Goal: Transaction & Acquisition: Purchase product/service

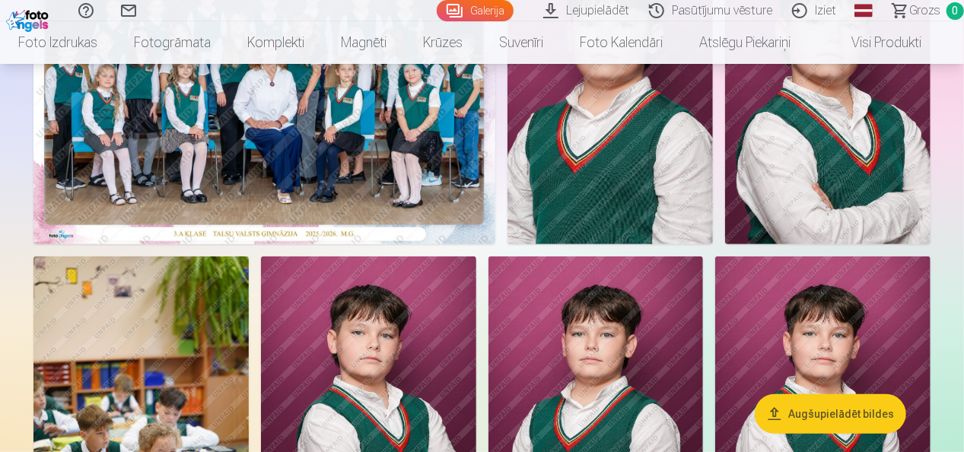
scroll to position [176, 0]
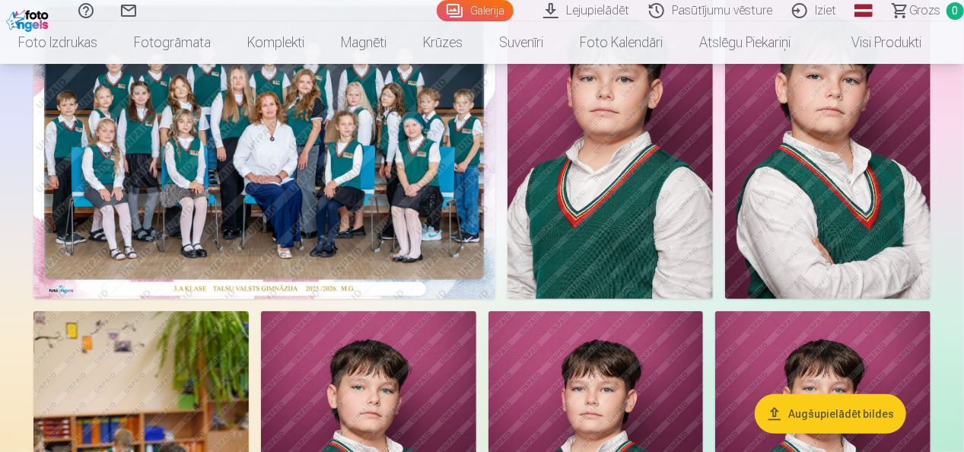
click at [416, 160] on img at bounding box center [264, 145] width 462 height 308
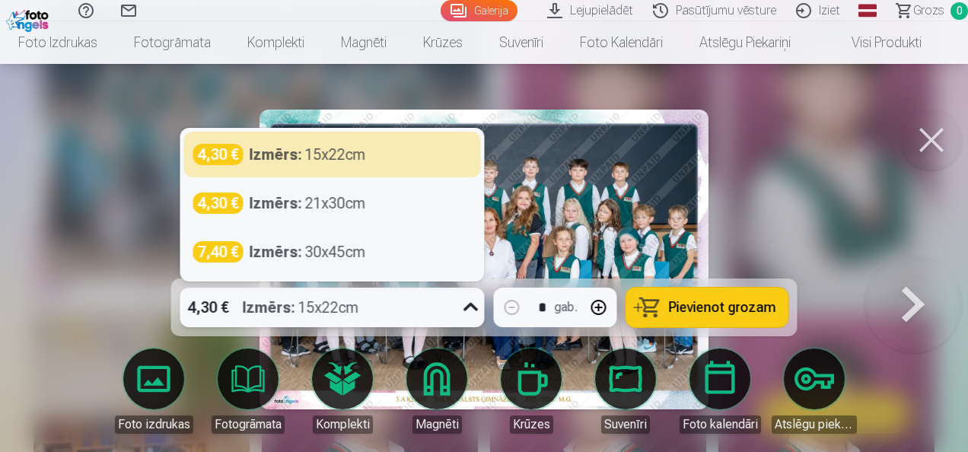
click at [470, 307] on icon at bounding box center [471, 307] width 24 height 24
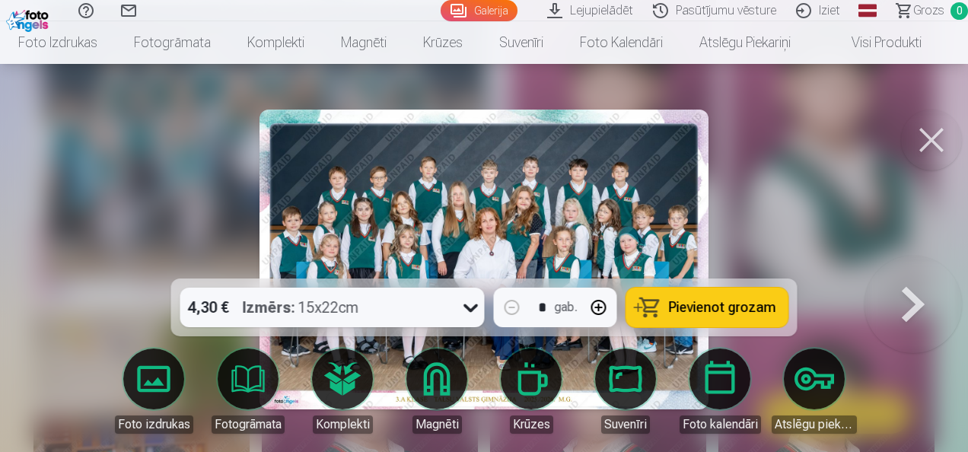
click at [770, 221] on div at bounding box center [484, 226] width 968 height 452
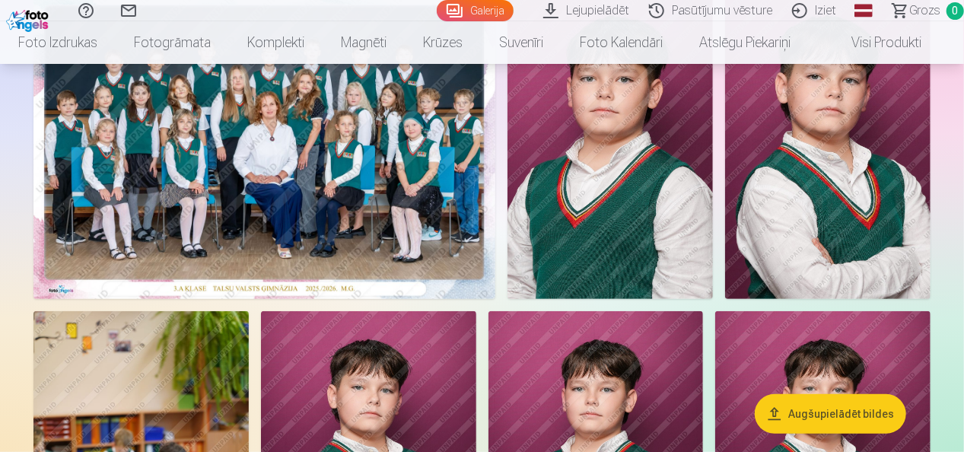
click at [192, 187] on img at bounding box center [264, 145] width 462 height 308
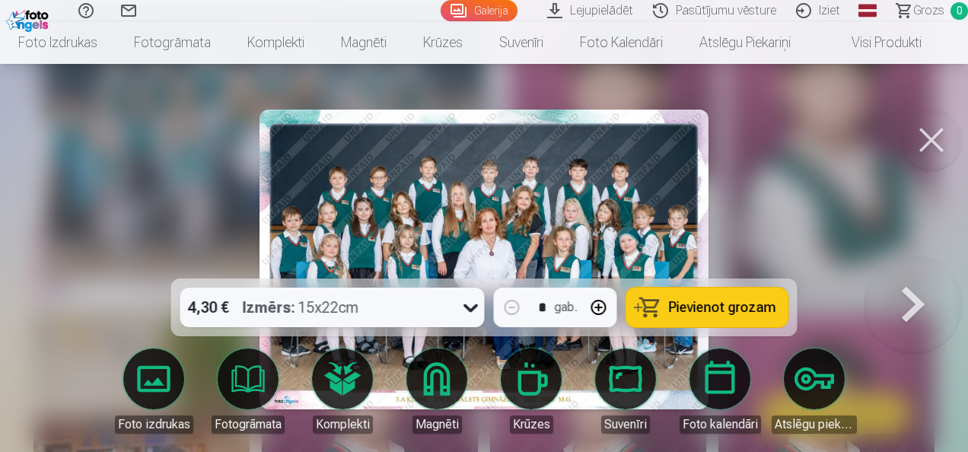
click at [724, 304] on span "Pievienot grozam" at bounding box center [722, 307] width 107 height 14
click at [927, 151] on button at bounding box center [931, 140] width 61 height 61
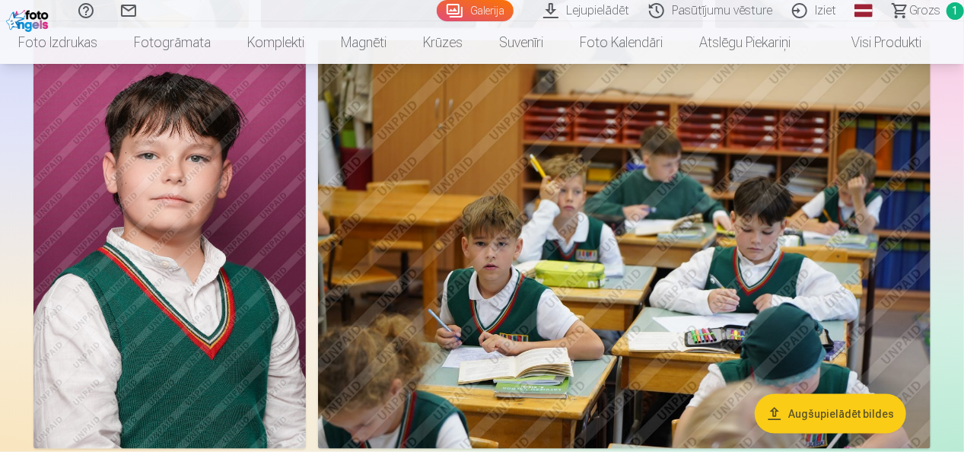
scroll to position [781, 0]
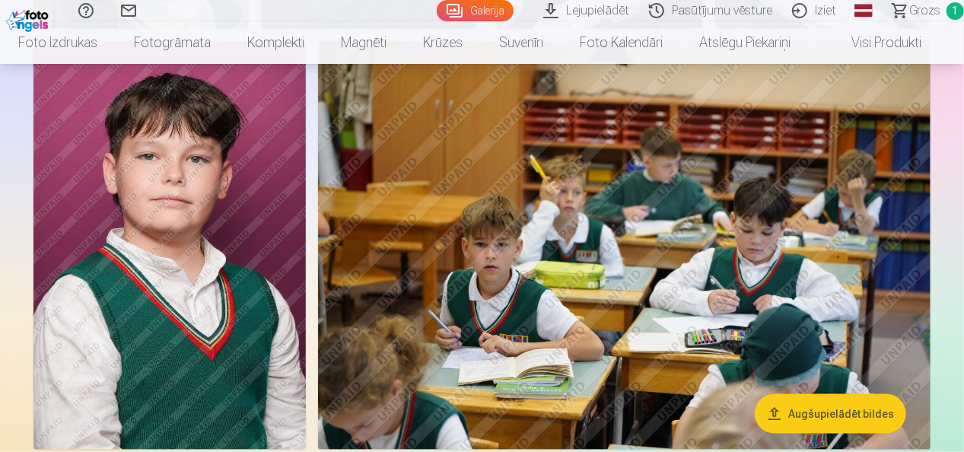
click at [175, 244] on img at bounding box center [169, 245] width 272 height 408
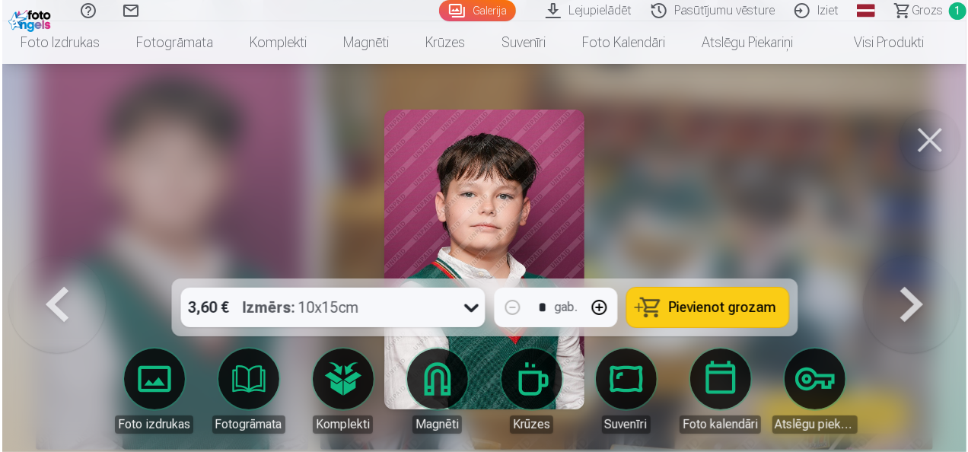
scroll to position [782, 0]
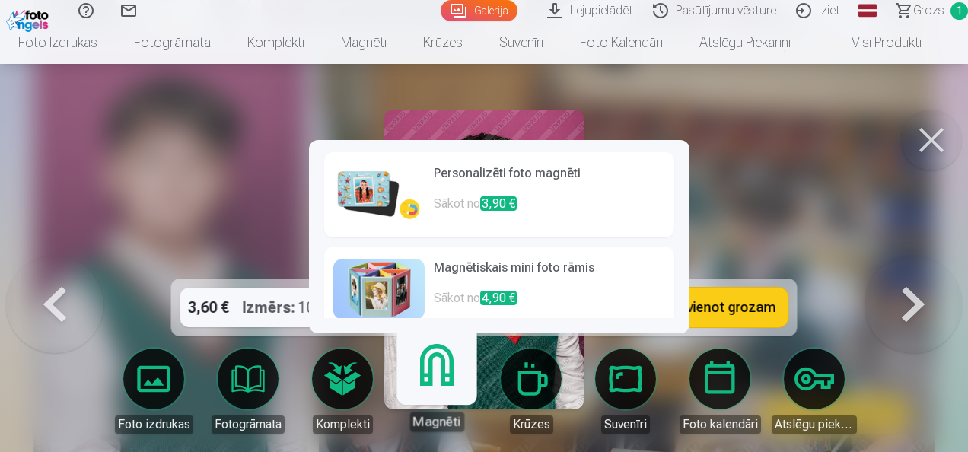
click at [428, 386] on link "Magnēti" at bounding box center [436, 385] width 94 height 94
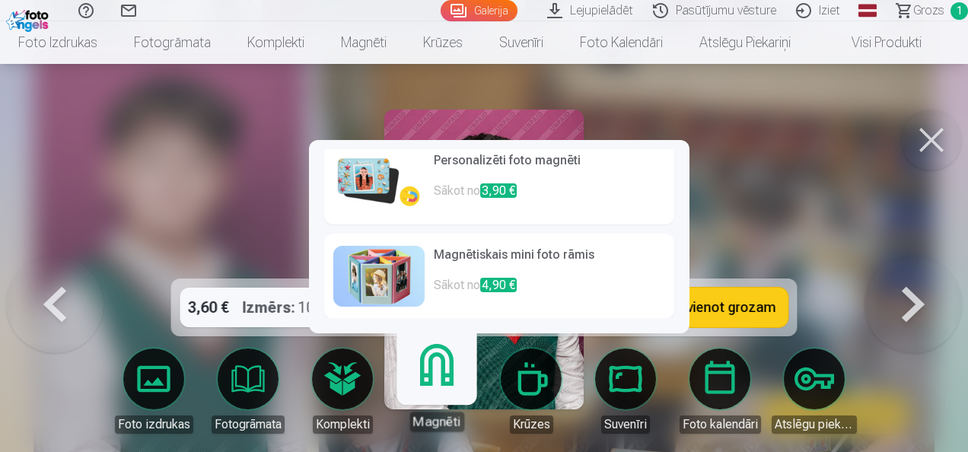
scroll to position [0, 0]
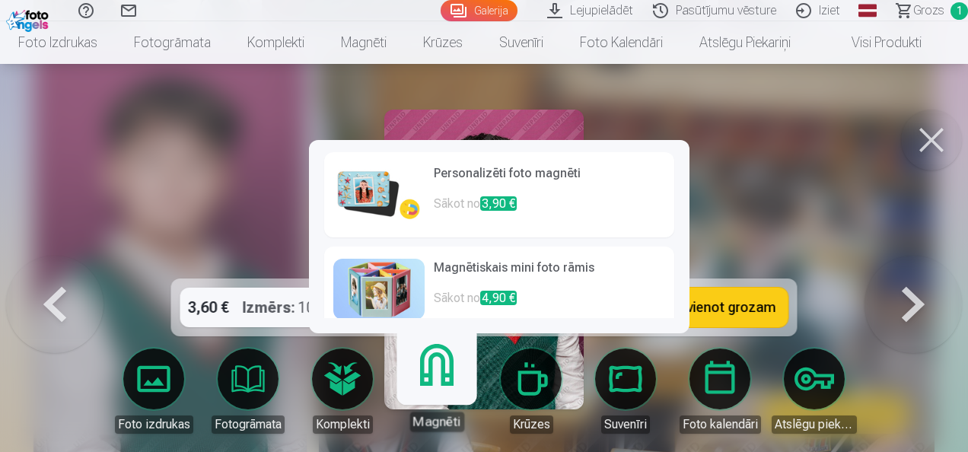
click at [601, 212] on p "Sākot no 3,90 €" at bounding box center [549, 210] width 231 height 30
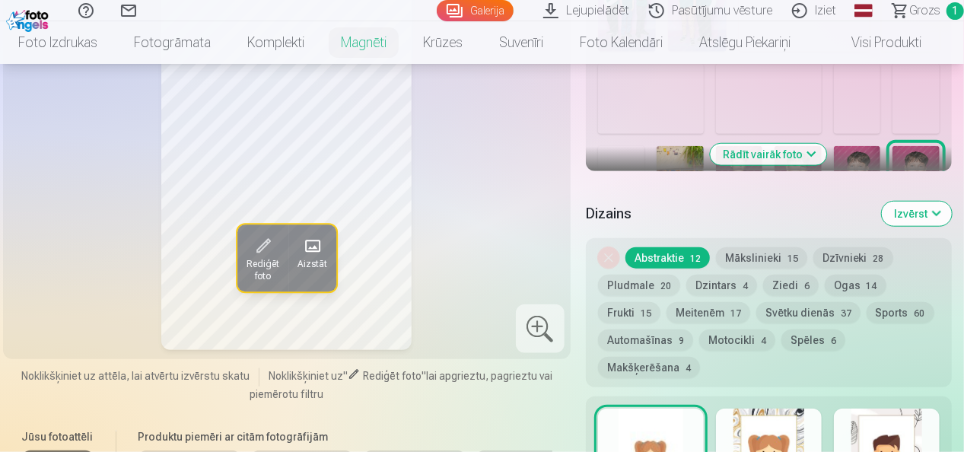
scroll to position [621, 0]
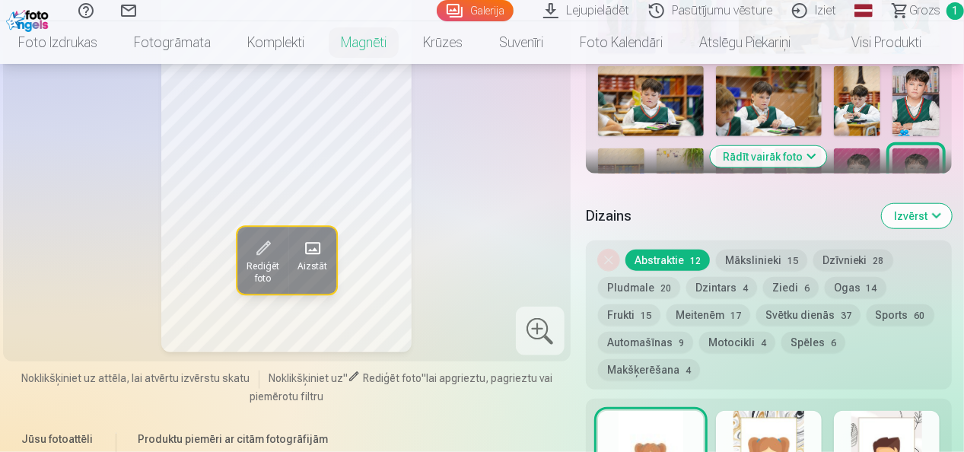
click at [746, 264] on button "Mākslinieki 15" at bounding box center [761, 259] width 91 height 21
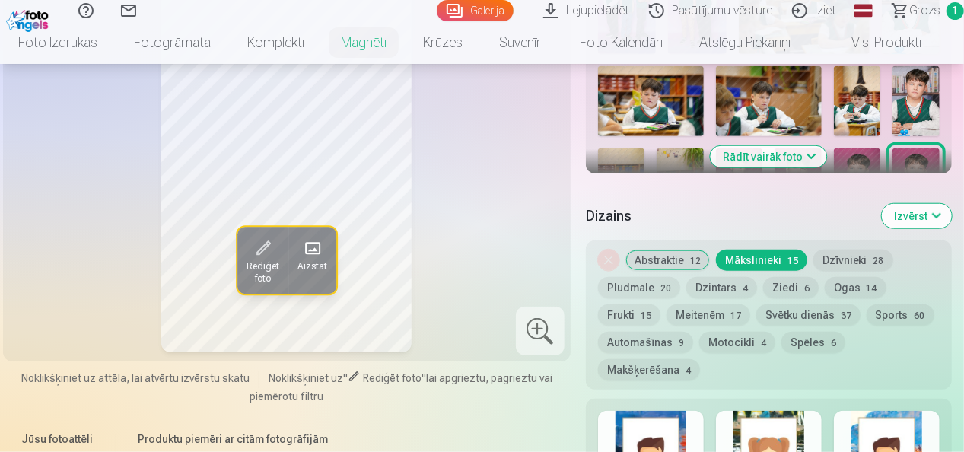
click at [685, 259] on button "Abstraktie 12" at bounding box center [667, 259] width 84 height 21
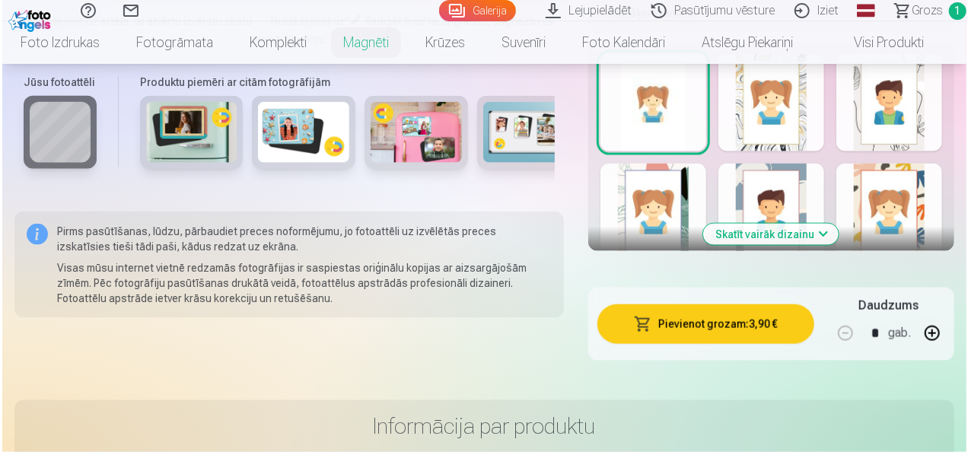
scroll to position [996, 0]
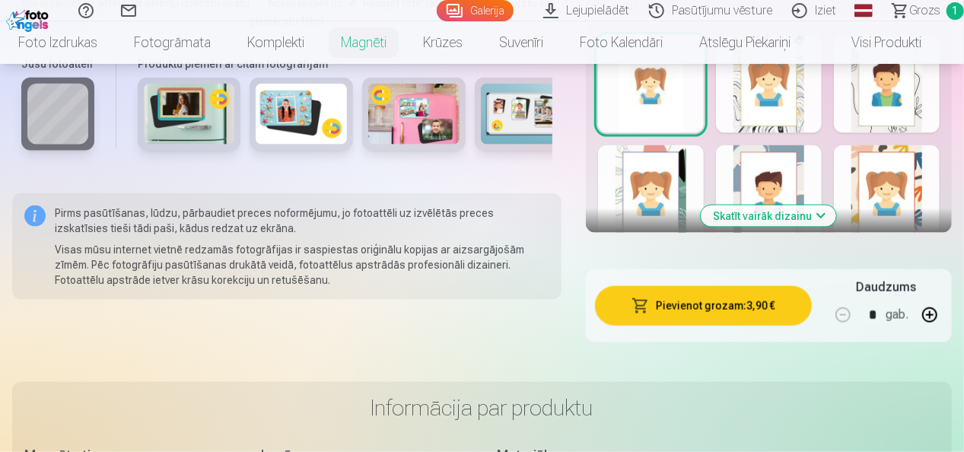
click at [927, 318] on button "button" at bounding box center [929, 315] width 37 height 37
type input "*"
click at [736, 308] on button "Pievienot grozam : 15,60 €" at bounding box center [703, 306] width 217 height 40
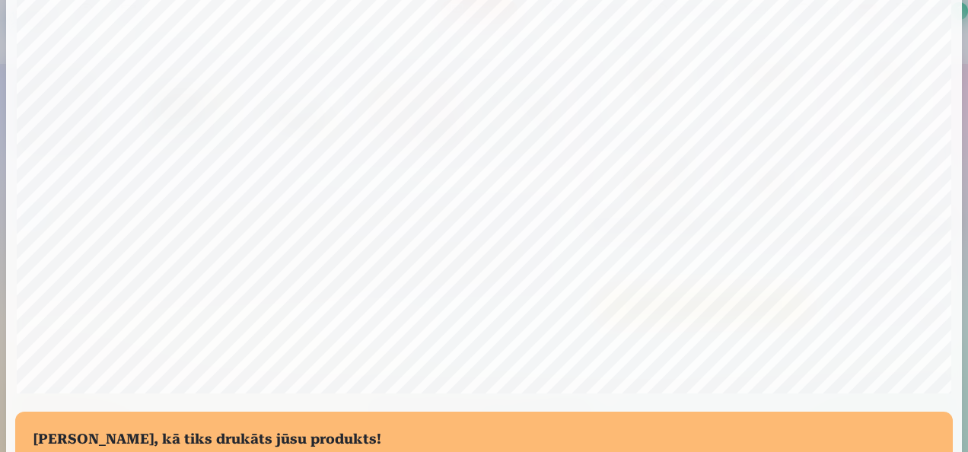
scroll to position [589, 0]
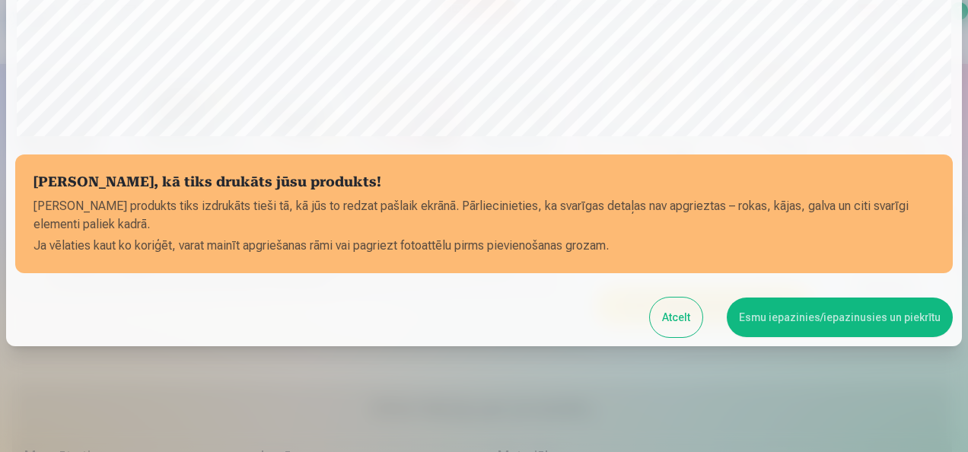
click at [776, 321] on button "Esmu iepazinies/iepazinusies un piekrītu" at bounding box center [839, 317] width 226 height 40
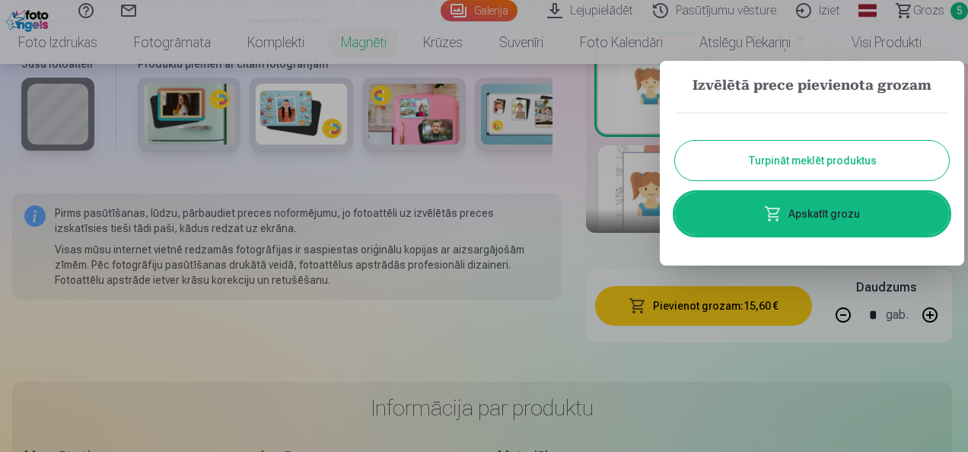
click at [773, 148] on button "Turpināt meklēt produktus" at bounding box center [812, 161] width 274 height 40
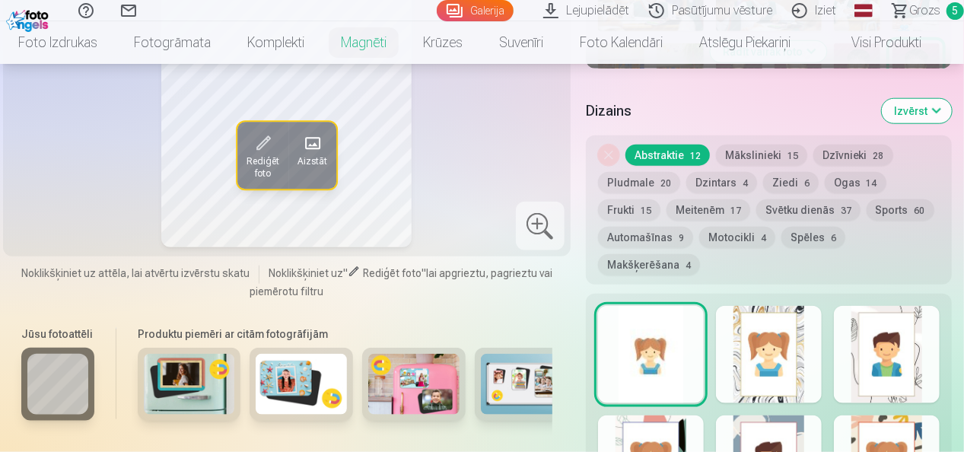
scroll to position [725, 0]
click at [473, 5] on link "Galerija" at bounding box center [475, 10] width 77 height 21
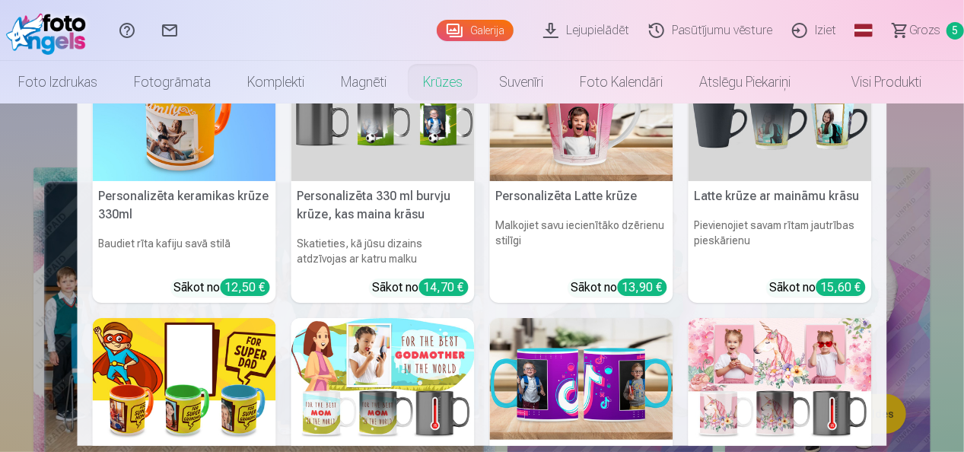
scroll to position [61, 0]
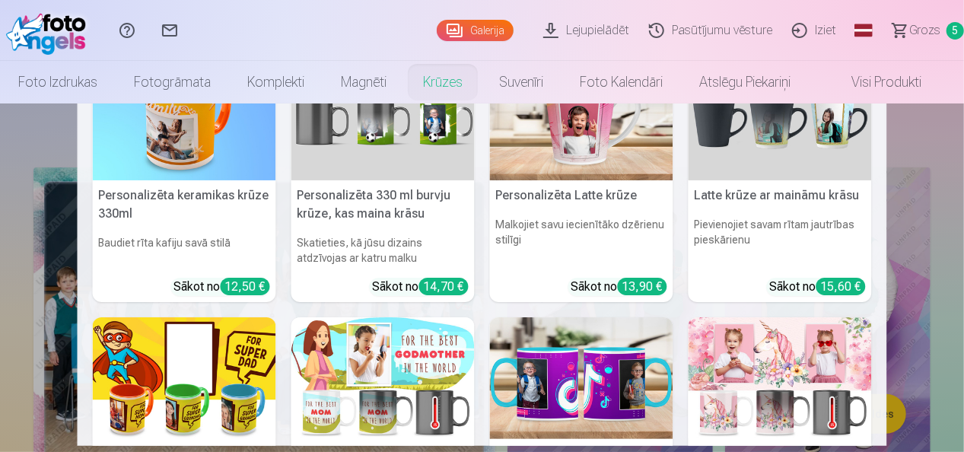
click at [941, 178] on nav "Personalizēta keramikas krūze 330ml Baudiet rīta kafiju savā stilā Sākot no 12,…" at bounding box center [482, 274] width 964 height 342
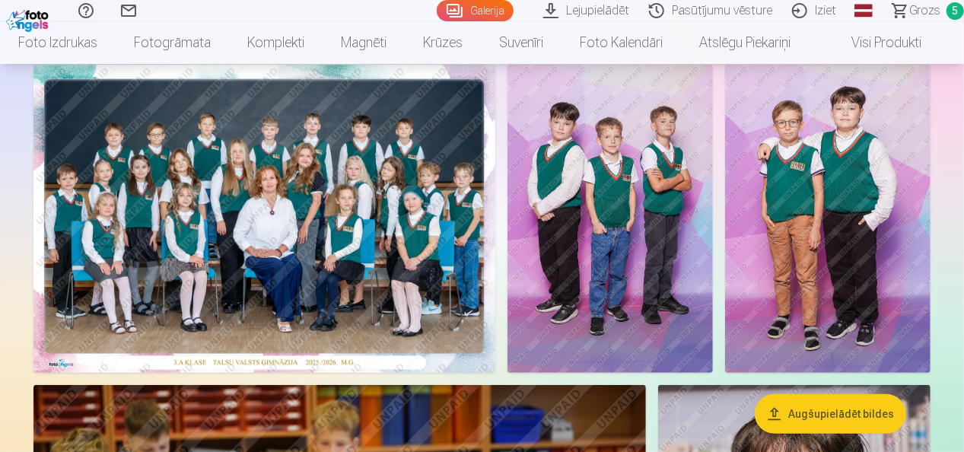
scroll to position [105, 0]
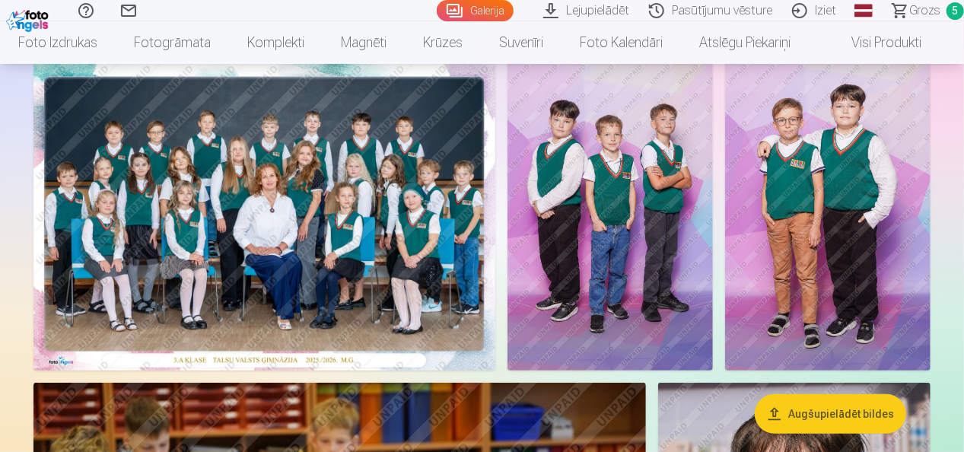
click at [853, 175] on img at bounding box center [827, 216] width 205 height 308
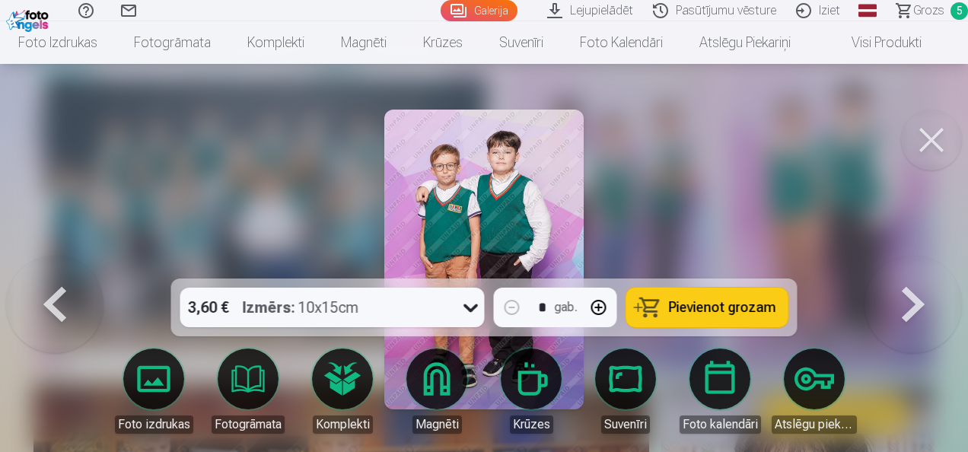
click at [686, 300] on span "Pievienot grozam" at bounding box center [722, 307] width 107 height 14
click at [934, 134] on button at bounding box center [931, 140] width 61 height 61
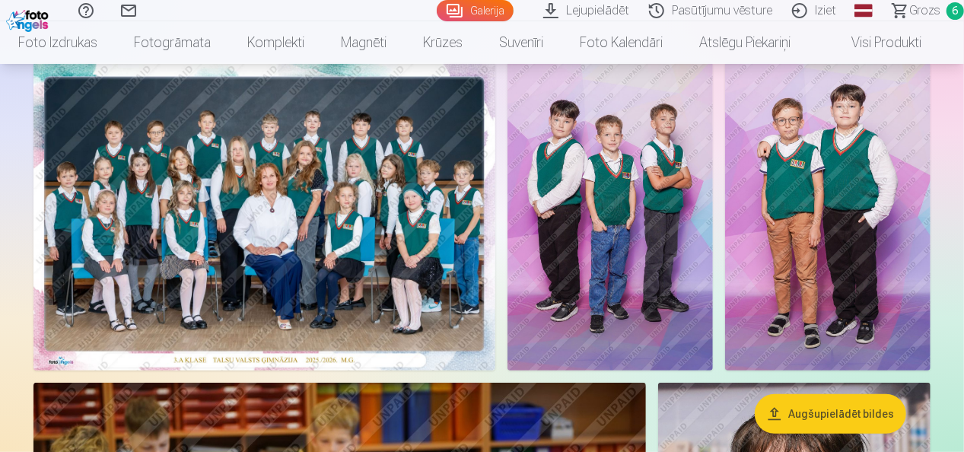
click at [560, 202] on img at bounding box center [609, 216] width 205 height 308
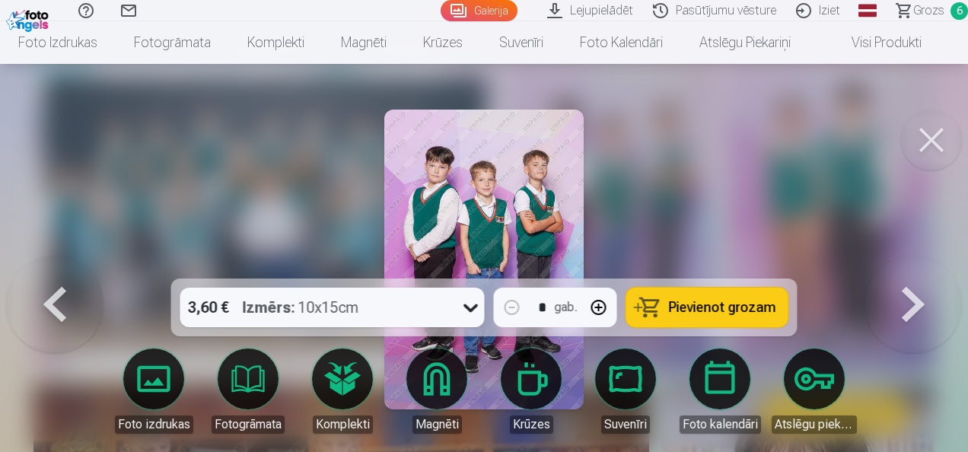
click at [733, 314] on span "Pievienot grozam" at bounding box center [722, 307] width 107 height 14
click at [923, 157] on button at bounding box center [931, 140] width 61 height 61
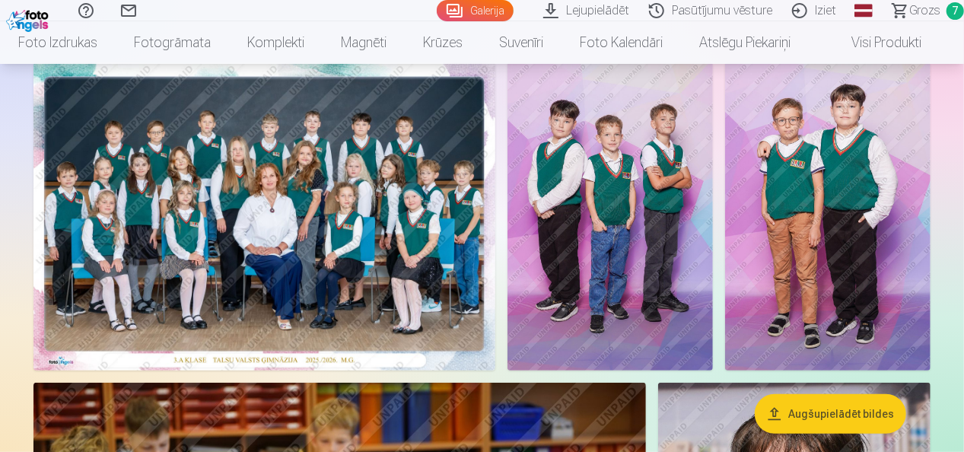
click at [918, 8] on span "Grozs" at bounding box center [924, 11] width 31 height 18
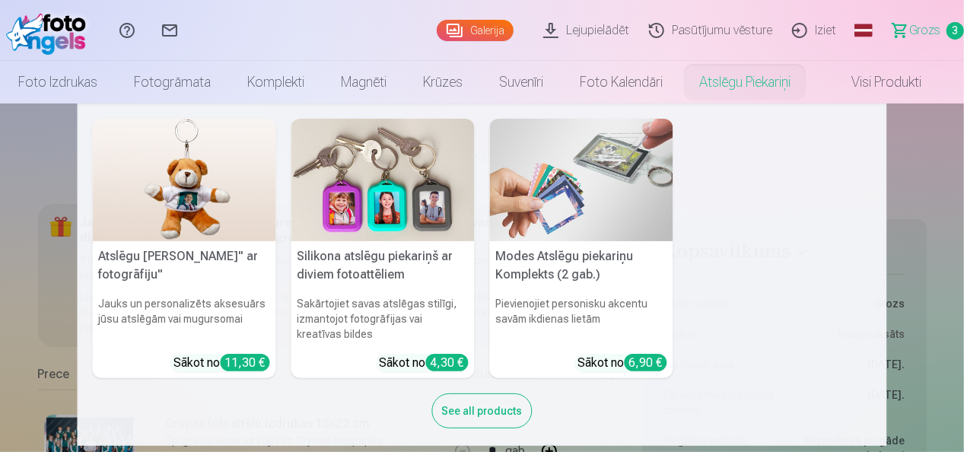
click at [952, 181] on nav "Atslēgu piekariņš Lācītis" ar fotogrāfiju" Jauks un personalizēts aksesuārs jūs…" at bounding box center [482, 274] width 964 height 342
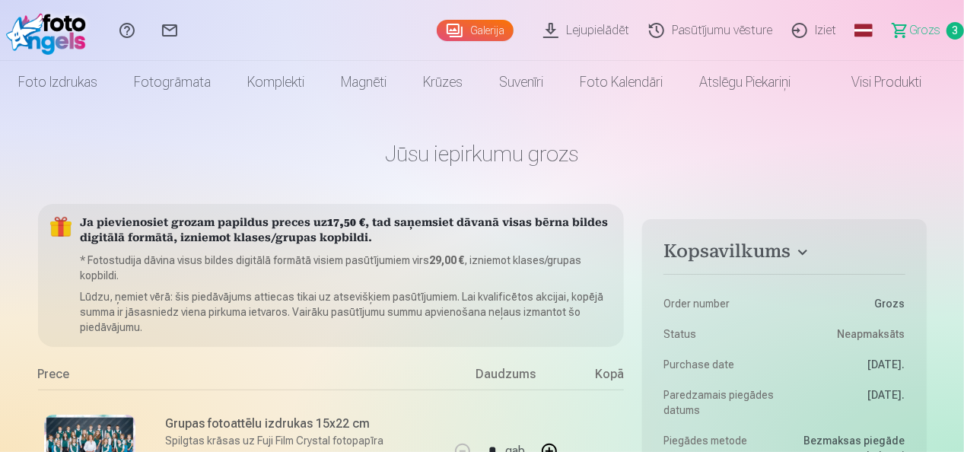
click at [485, 27] on link "Galerija" at bounding box center [475, 30] width 77 height 21
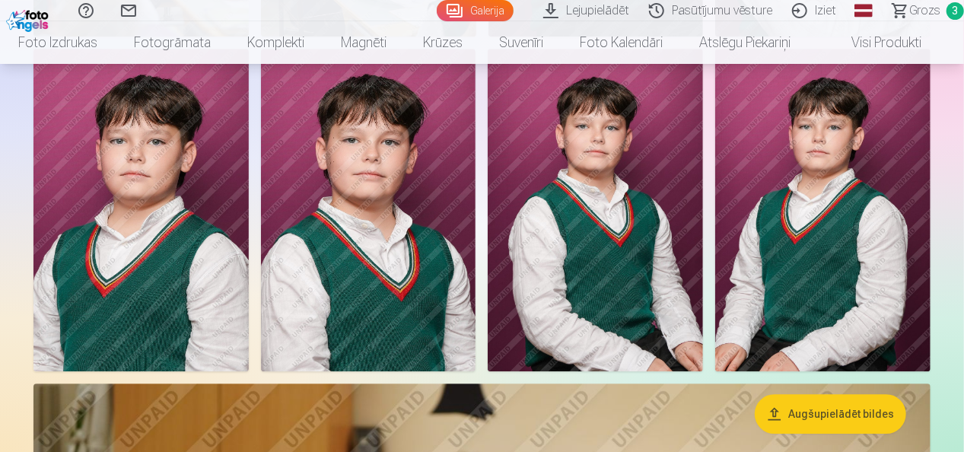
scroll to position [2125, 0]
click at [418, 298] on img at bounding box center [368, 209] width 215 height 323
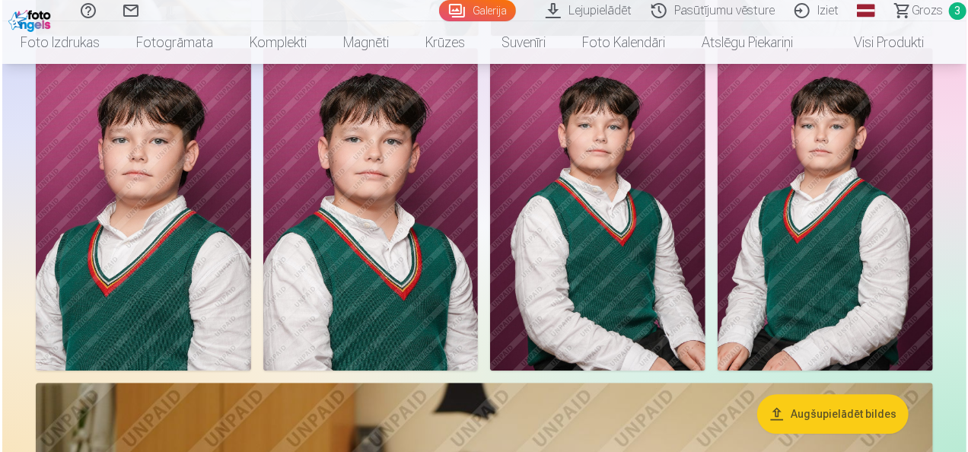
scroll to position [2131, 0]
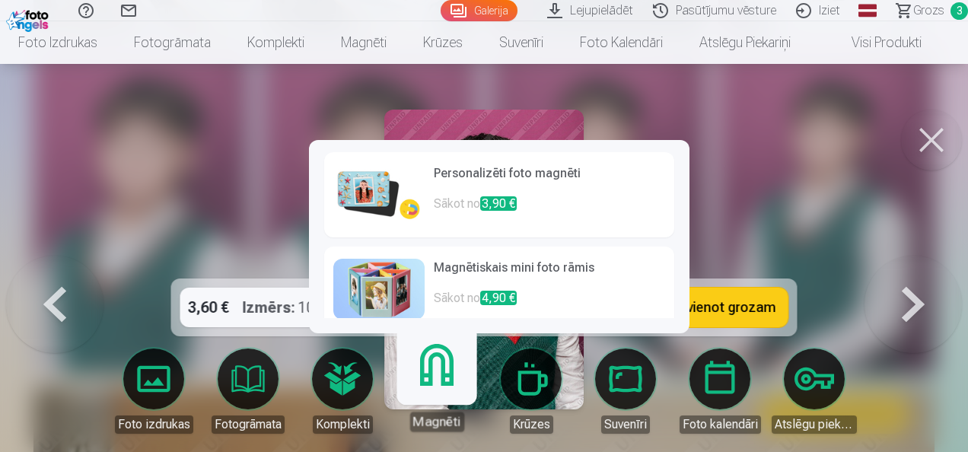
click at [504, 196] on span "3,90 €" at bounding box center [498, 203] width 37 height 14
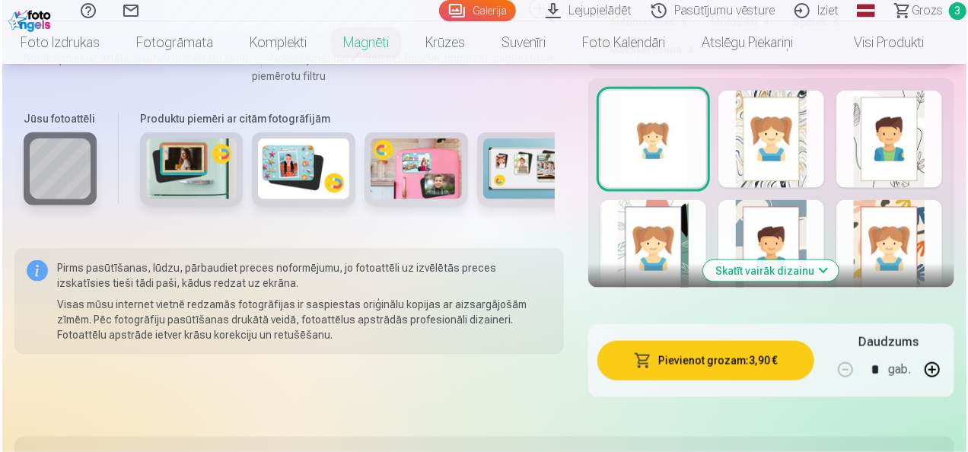
scroll to position [947, 0]
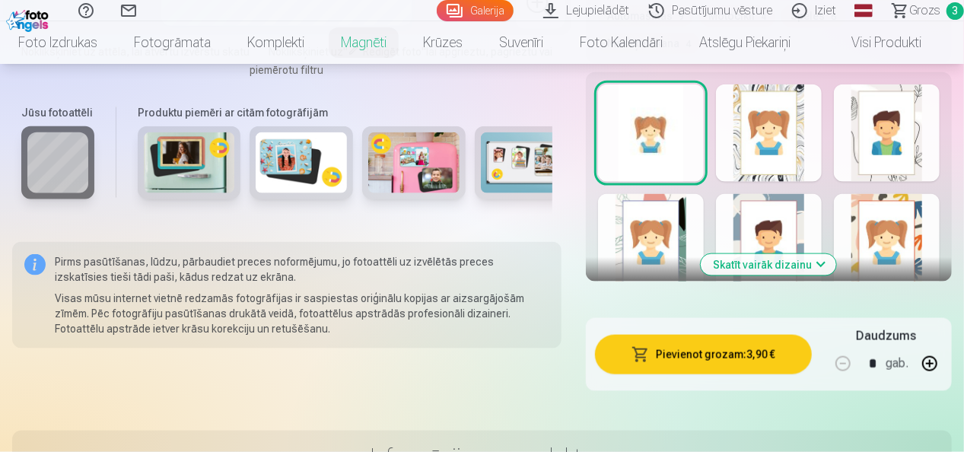
click at [930, 362] on button "button" at bounding box center [929, 363] width 37 height 37
type input "*"
click at [708, 361] on button "Pievienot grozam : 15,60 €" at bounding box center [703, 355] width 217 height 40
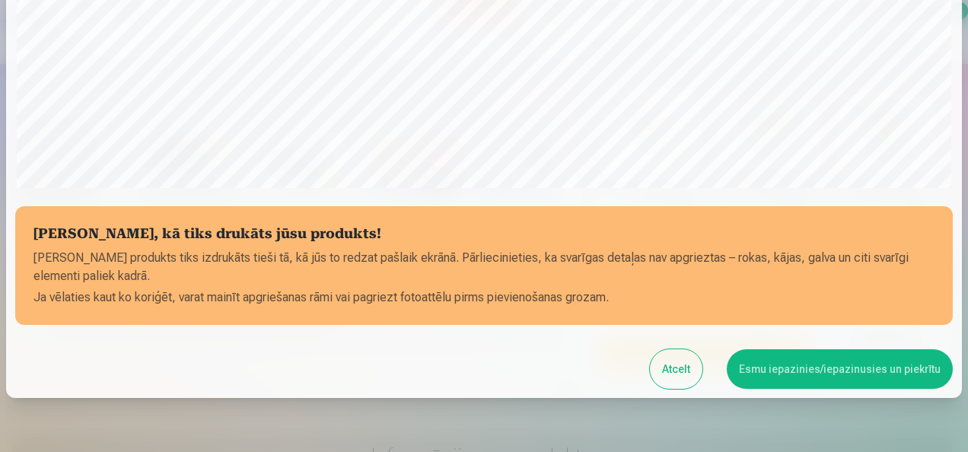
scroll to position [589, 0]
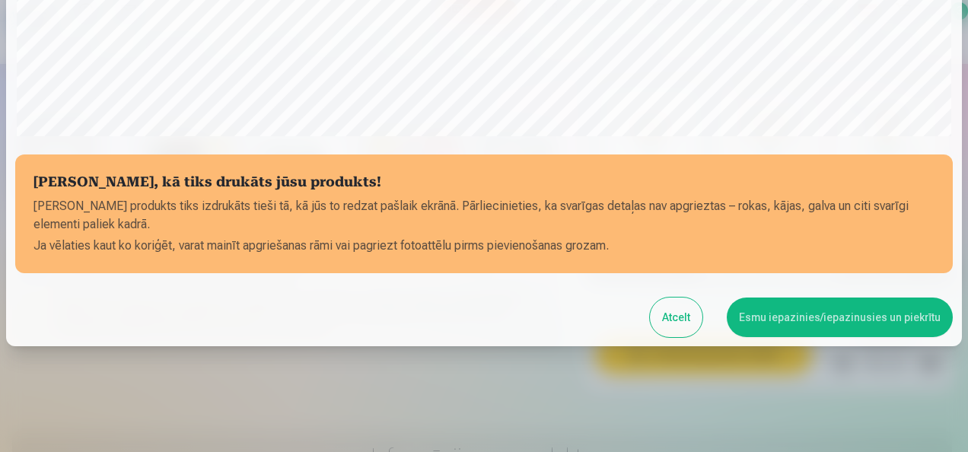
click at [777, 329] on button "Esmu iepazinies/iepazinusies un piekrītu" at bounding box center [839, 317] width 226 height 40
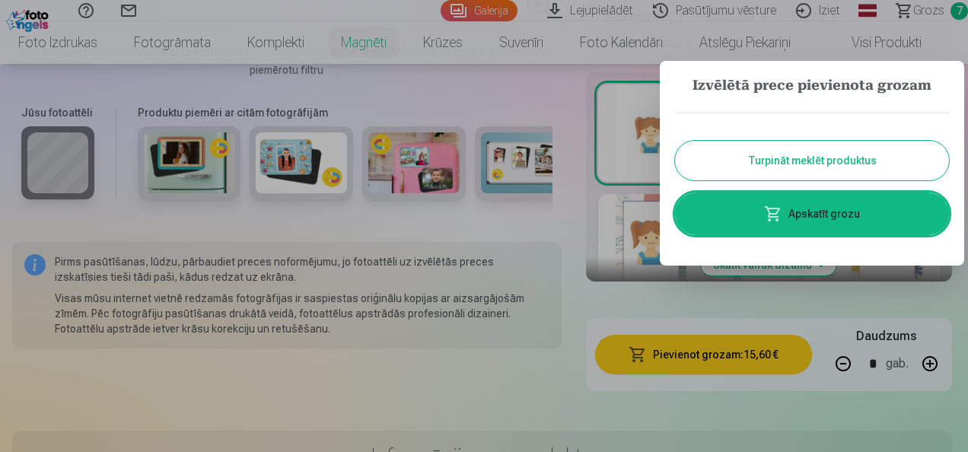
click at [808, 214] on link "Apskatīt grozu" at bounding box center [812, 213] width 274 height 43
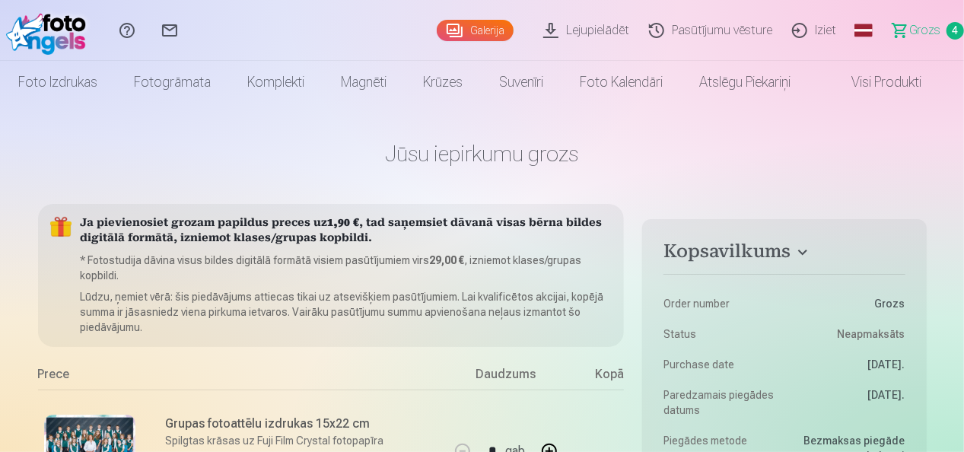
click at [491, 23] on link "Galerija" at bounding box center [475, 30] width 77 height 21
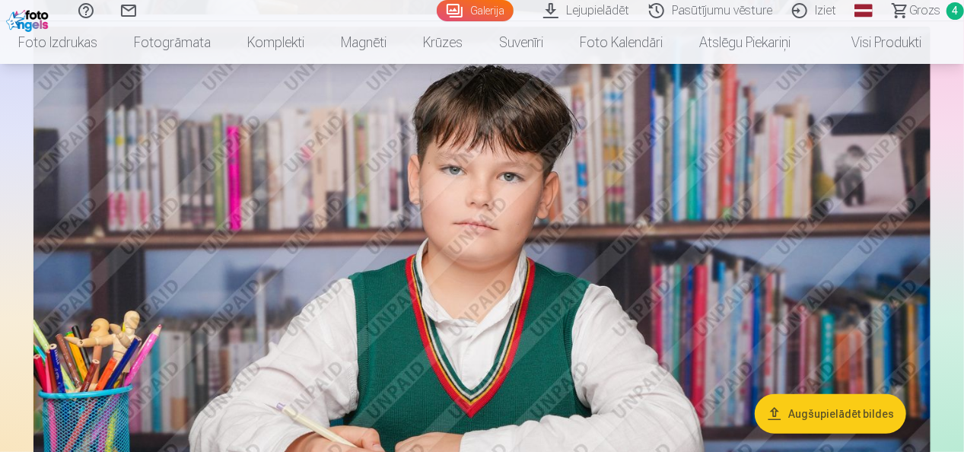
scroll to position [3090, 0]
click at [384, 194] on img at bounding box center [481, 326] width 897 height 598
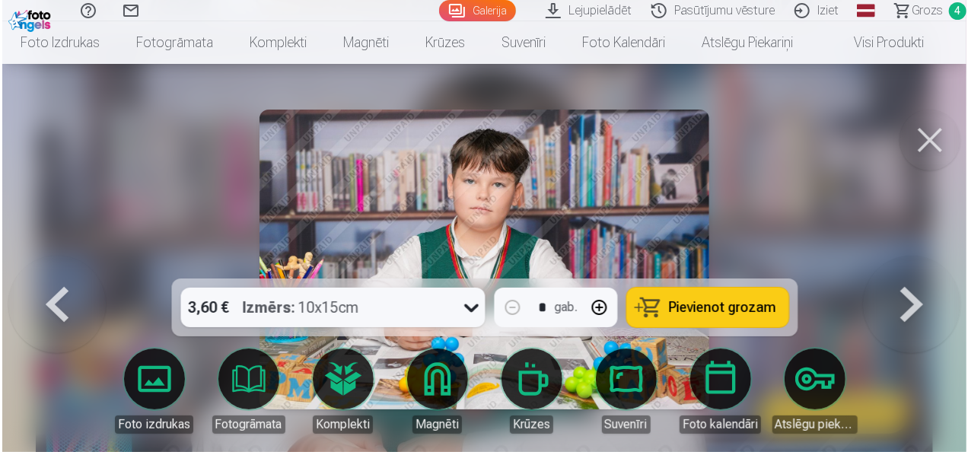
scroll to position [3100, 0]
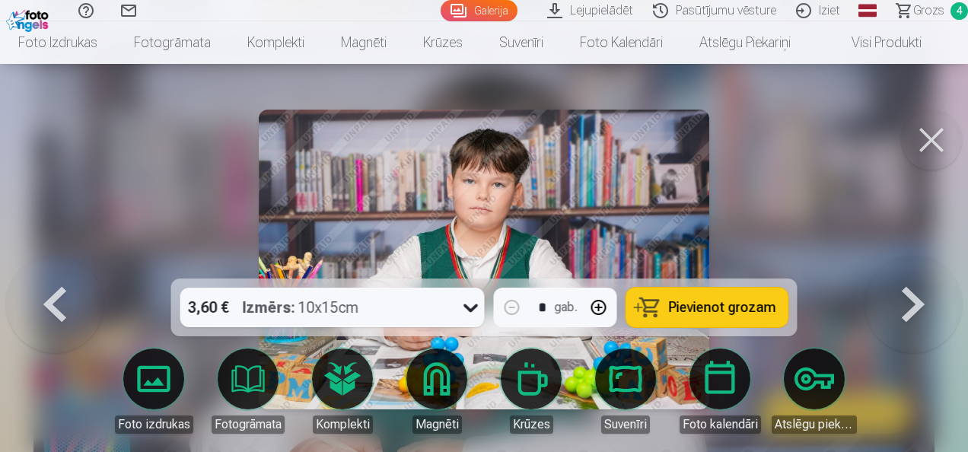
click at [706, 301] on span "Pievienot grozam" at bounding box center [722, 307] width 107 height 14
click at [929, 16] on span "Grozs" at bounding box center [928, 11] width 31 height 18
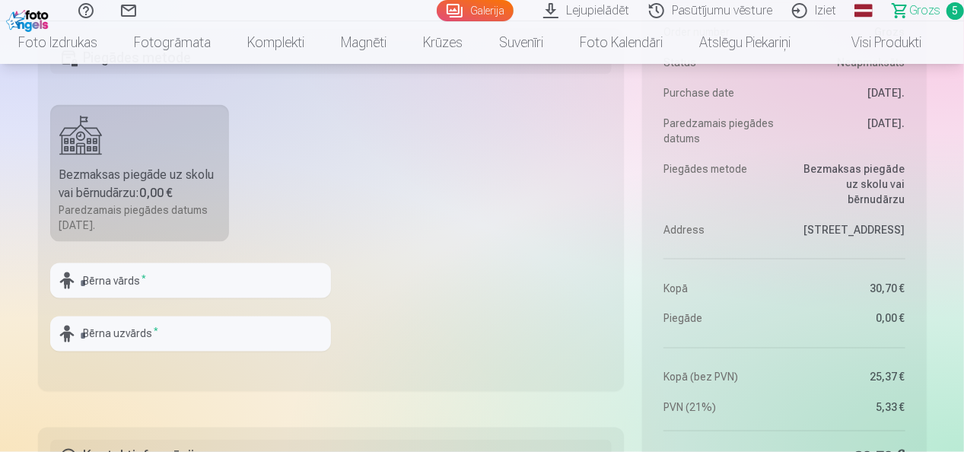
scroll to position [1130, 0]
click at [75, 278] on div "Bērna vārds *" at bounding box center [190, 279] width 281 height 35
click at [103, 275] on input "text" at bounding box center [190, 279] width 281 height 35
type input "*"
type input "*******"
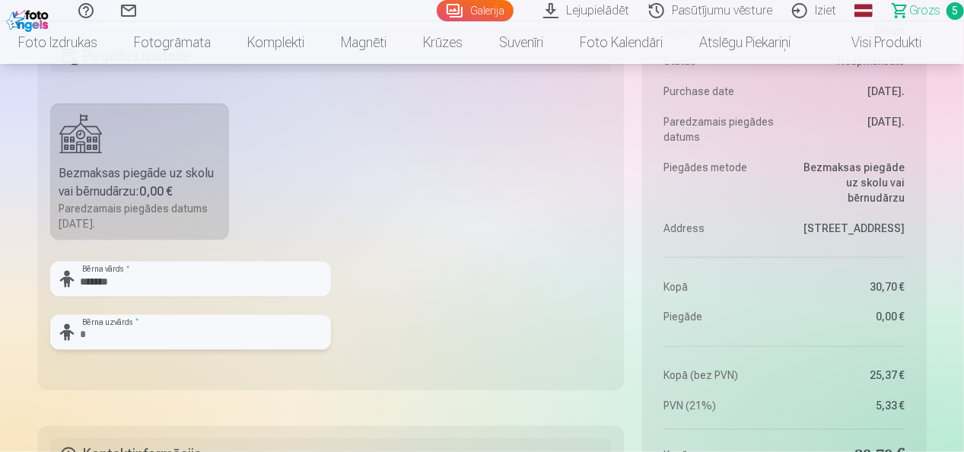
click at [100, 336] on input "text" at bounding box center [190, 332] width 281 height 35
type input "*********"
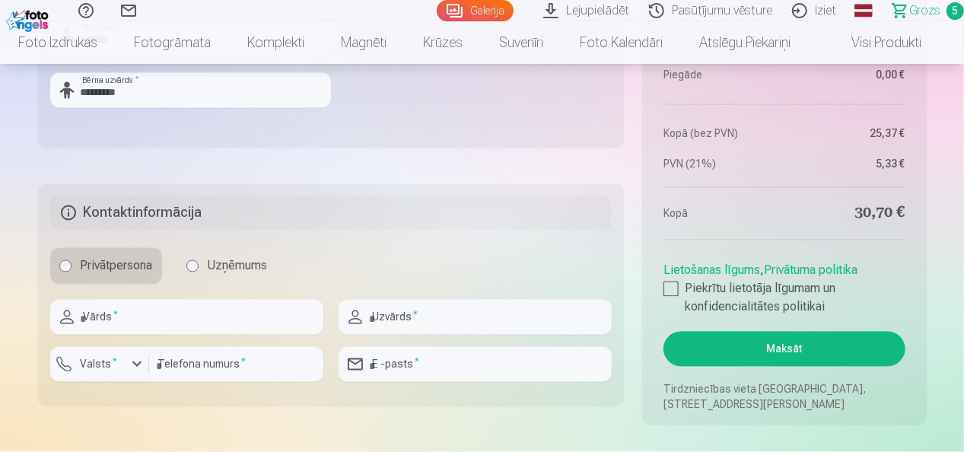
scroll to position [1441, 0]
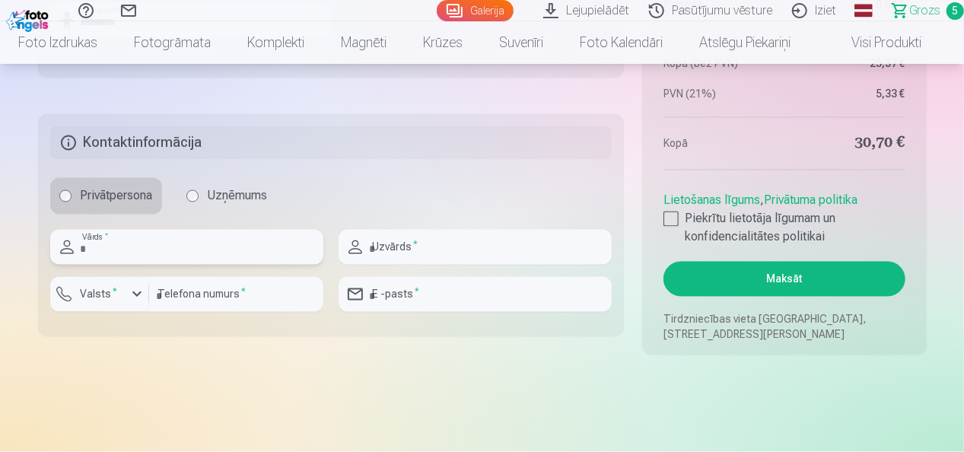
click at [144, 253] on input "text" at bounding box center [186, 247] width 273 height 35
type input "********"
type input "*********"
type input "********"
type input "**********"
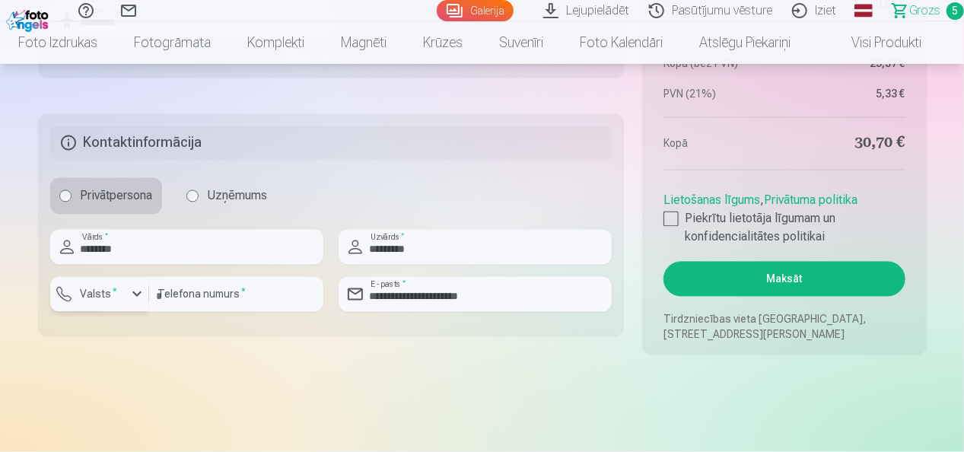
click at [129, 292] on div "button" at bounding box center [137, 294] width 18 height 18
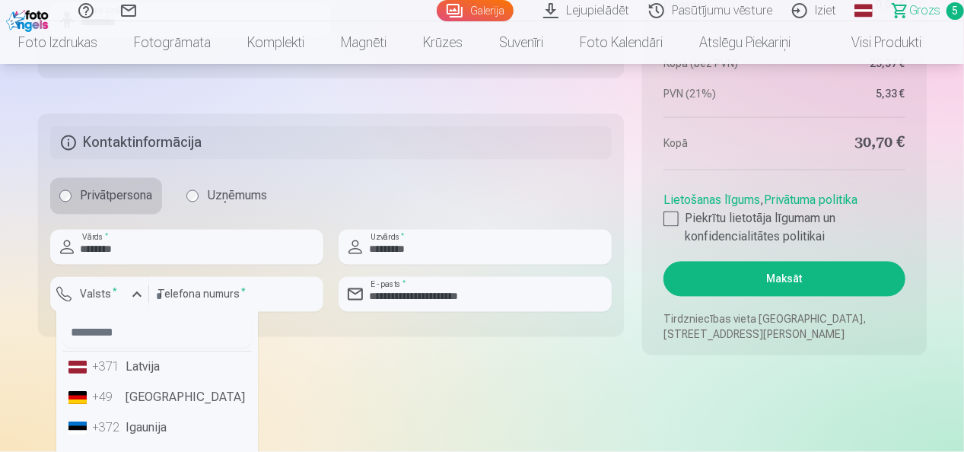
click at [125, 365] on li "+371 Latvija" at bounding box center [156, 367] width 189 height 30
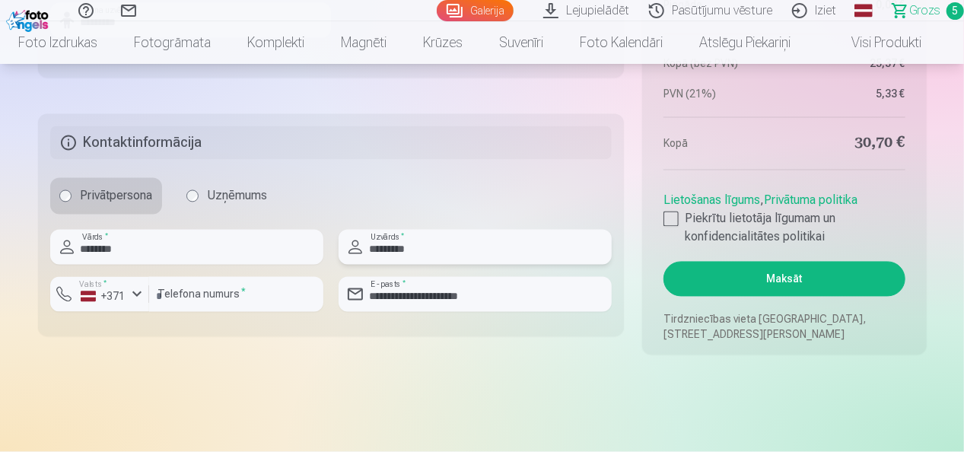
click at [381, 246] on input "*********" at bounding box center [474, 247] width 273 height 35
type input "*********"
click at [491, 330] on fieldset "**********" at bounding box center [331, 225] width 586 height 222
click at [678, 215] on label "Piekrītu lietotāja līgumam un konfidencialitātes politikai" at bounding box center [783, 228] width 241 height 37
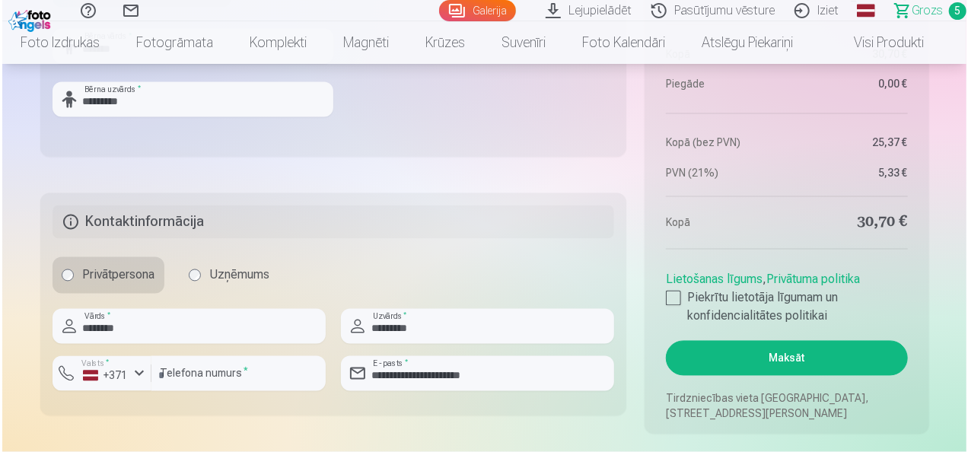
scroll to position [1379, 0]
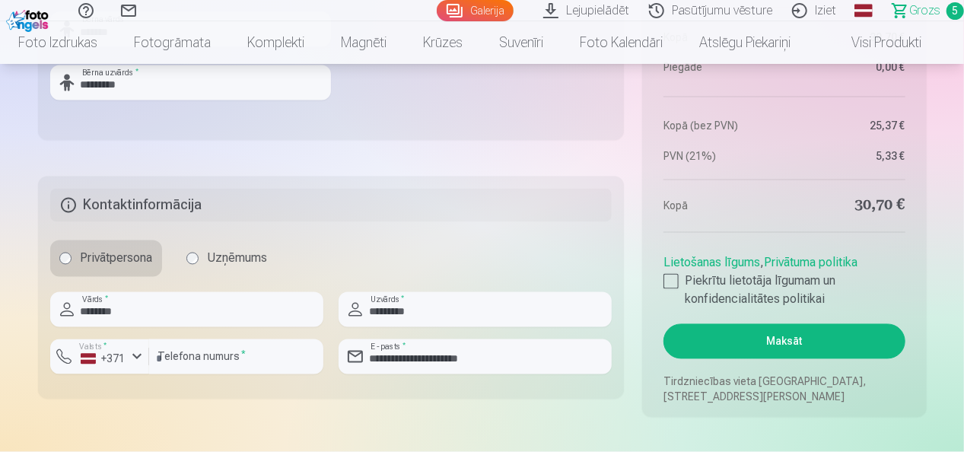
click at [770, 335] on button "Maksāt" at bounding box center [783, 341] width 241 height 35
